Goal: Task Accomplishment & Management: Manage account settings

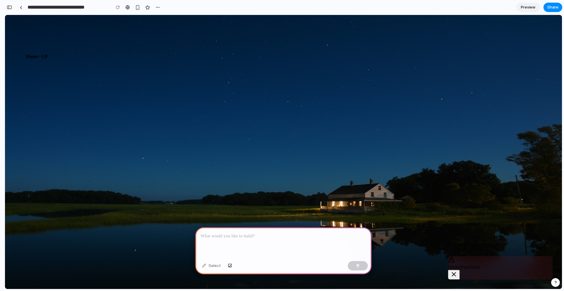
scroll to position [8, 0]
click at [21, 79] on icon at bounding box center [28, 86] width 14 height 14
click at [21, 54] on icon at bounding box center [30, 62] width 19 height 19
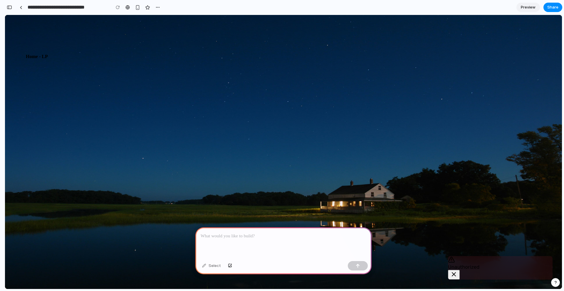
drag, startPoint x: 172, startPoint y: 44, endPoint x: 194, endPoint y: 43, distance: 22.3
drag, startPoint x: 171, startPoint y: 43, endPoint x: 197, endPoint y: 43, distance: 25.5
drag, startPoint x: 357, startPoint y: 21, endPoint x: 405, endPoint y: 21, distance: 48.2
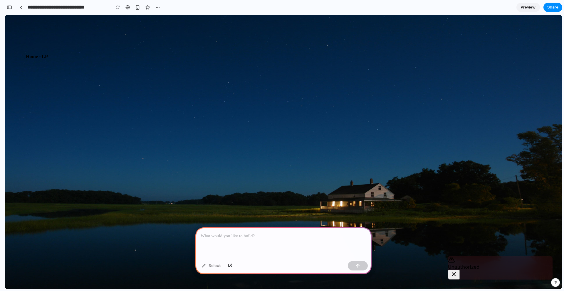
click at [459, 270] on button "Notifications alt+T" at bounding box center [454, 275] width 12 height 10
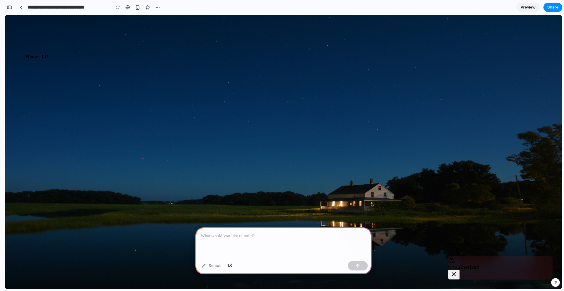
scroll to position [0, 0]
click at [137, 7] on div "button" at bounding box center [137, 7] width 5 height 5
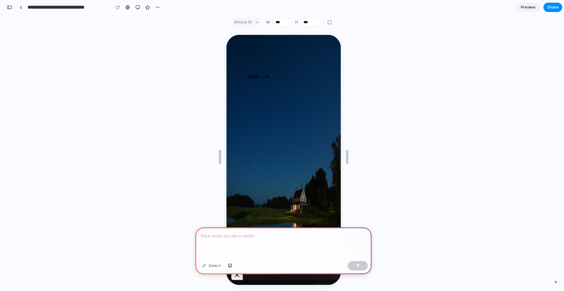
click at [237, 41] on img at bounding box center [232, 41] width 9 height 0
click at [135, 8] on div "button" at bounding box center [137, 7] width 5 height 5
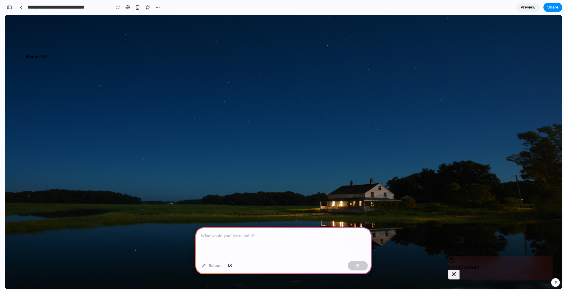
scroll to position [35, 0]
click at [459, 270] on button "Notifications alt+T" at bounding box center [454, 275] width 12 height 10
